Goal: Task Accomplishment & Management: Complete application form

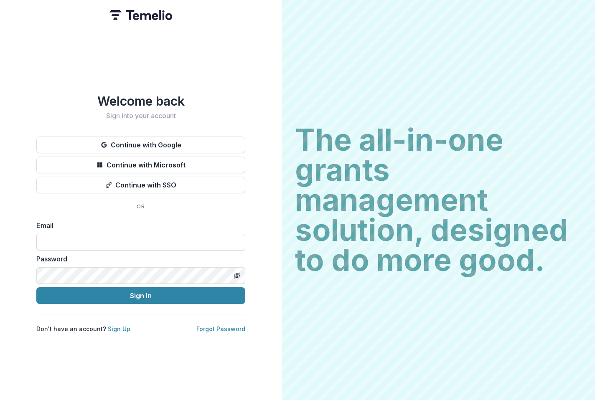
click at [156, 239] on input at bounding box center [140, 242] width 209 height 17
type input "**********"
click at [236, 274] on line "Toggle password visibility" at bounding box center [236, 275] width 5 height 5
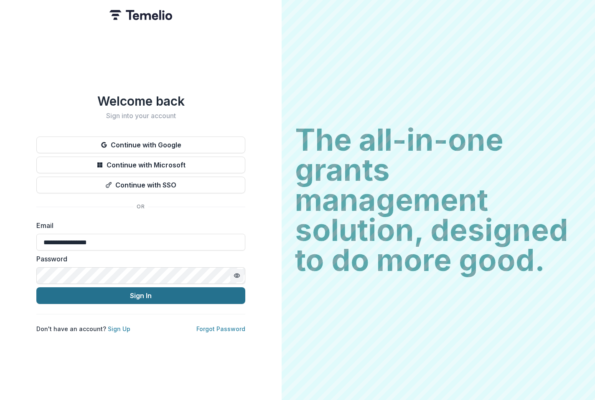
click at [160, 294] on button "Sign In" at bounding box center [140, 295] width 209 height 17
